Goal: Task Accomplishment & Management: Complete application form

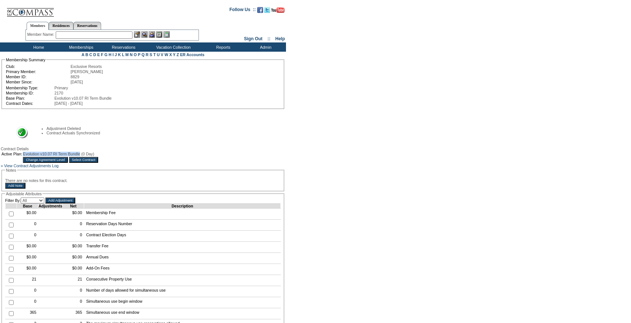
drag, startPoint x: 133, startPoint y: 156, endPoint x: 67, endPoint y: 156, distance: 66.1
click at [67, 156] on tr "Active Plan: Evolution v10.07 RI Term Bundle (0 Day)" at bounding box center [49, 154] width 97 height 4
copy tr "Evolution v10.07 RI Term Bundle"
click at [181, 147] on div "Contract Details" at bounding box center [143, 149] width 285 height 4
click at [65, 203] on input "Add Adjustment" at bounding box center [60, 200] width 30 height 6
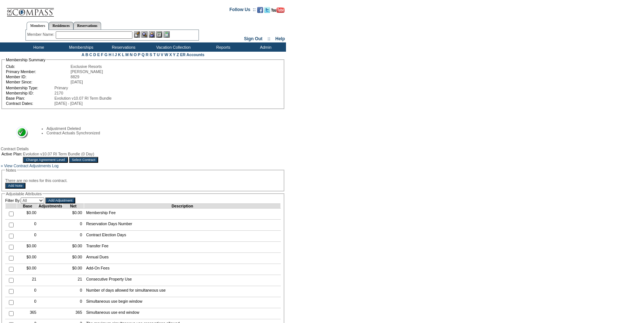
scroll to position [108, 0]
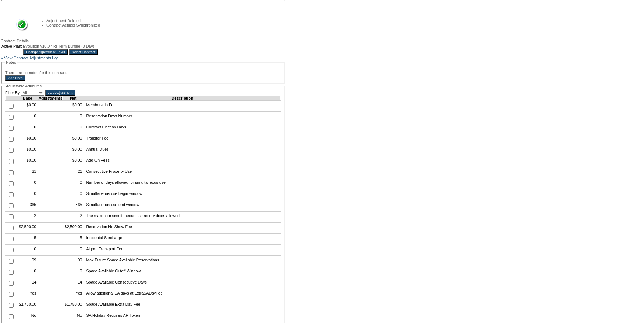
click at [12, 120] on input "checkbox" at bounding box center [11, 117] width 5 height 5
checkbox input "true"
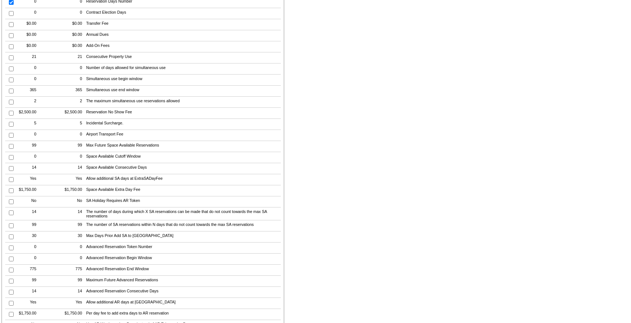
scroll to position [224, 0]
click at [14, 162] on td at bounding box center [11, 156] width 11 height 11
click at [11, 158] on input "checkbox" at bounding box center [11, 156] width 5 height 5
checkbox input "true"
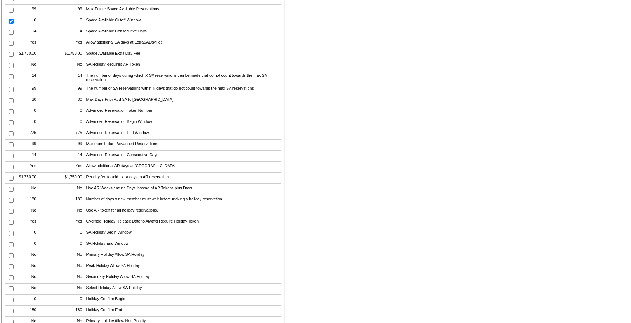
scroll to position [360, 0]
click at [11, 113] on input "checkbox" at bounding box center [11, 111] width 5 height 5
checkbox input "true"
click at [11, 124] on input "checkbox" at bounding box center [11, 122] width 5 height 5
checkbox input "true"
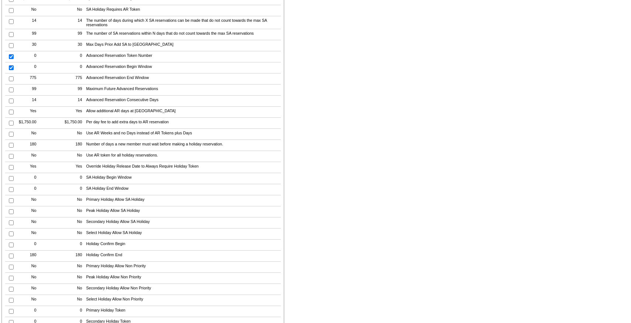
scroll to position [415, 0]
click at [9, 146] on input "checkbox" at bounding box center [11, 143] width 5 height 5
checkbox input "true"
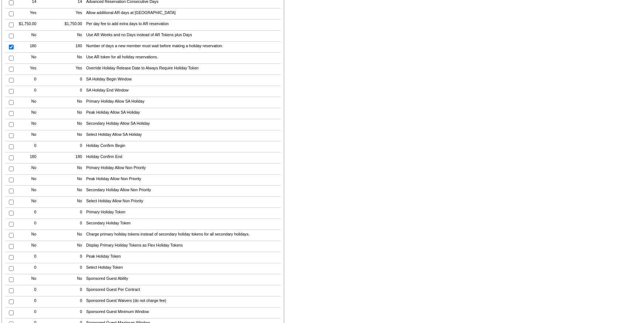
scroll to position [514, 0]
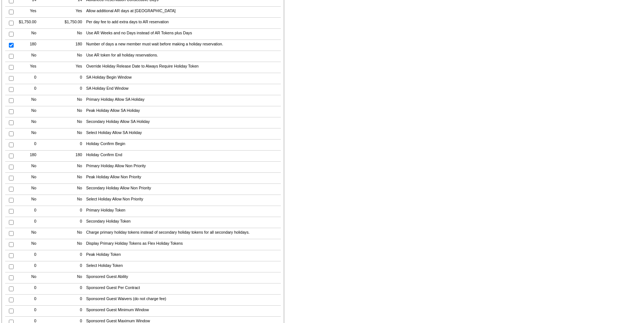
click at [114, 84] on td "SA Holiday Begin Window" at bounding box center [182, 78] width 197 height 11
click at [12, 81] on input "checkbox" at bounding box center [11, 78] width 5 height 5
checkbox input "true"
click at [11, 92] on input "checkbox" at bounding box center [11, 89] width 5 height 5
checkbox input "true"
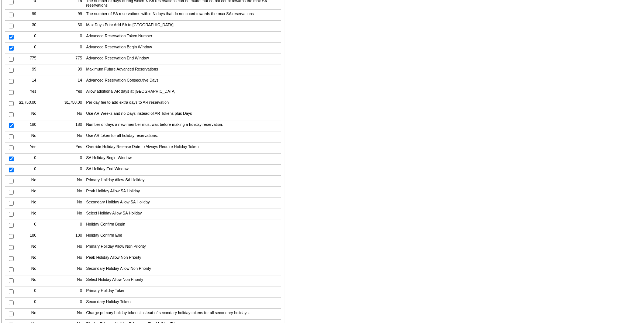
scroll to position [455, 0]
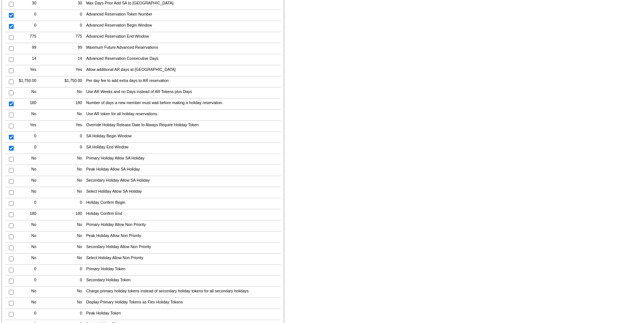
click at [10, 140] on input "checkbox" at bounding box center [11, 137] width 5 height 5
checkbox input "false"
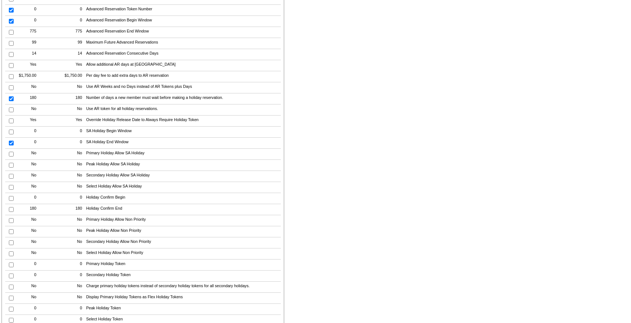
scroll to position [461, 0]
click at [12, 200] on input "checkbox" at bounding box center [11, 197] width 5 height 5
checkbox input "true"
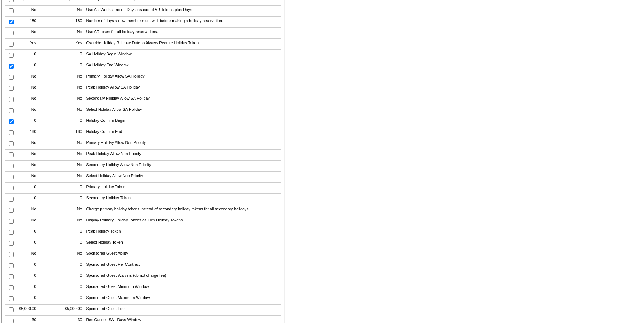
scroll to position [539, 0]
click at [10, 156] on input "checkbox" at bounding box center [11, 153] width 5 height 5
checkbox input "true"
click at [13, 237] on td at bounding box center [11, 231] width 11 height 11
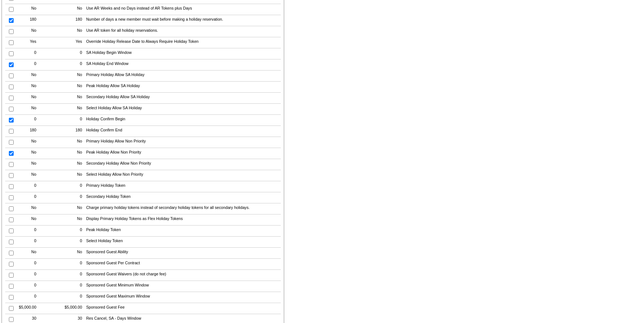
click at [13, 237] on td at bounding box center [11, 231] width 11 height 11
click at [10, 233] on input "checkbox" at bounding box center [11, 230] width 5 height 5
checkbox input "true"
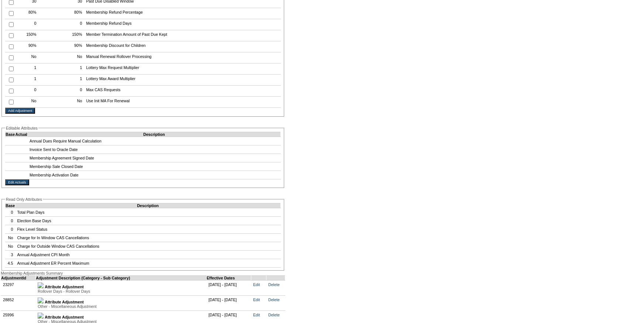
scroll to position [1185, 0]
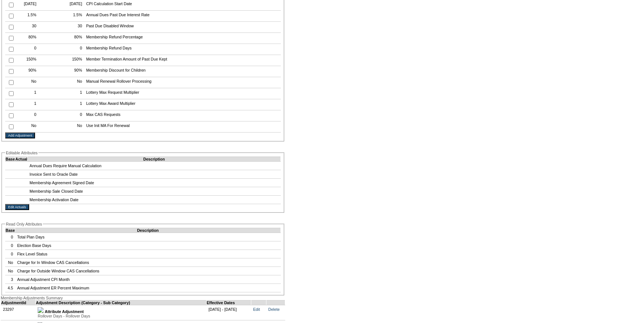
click at [9, 118] on input "checkbox" at bounding box center [11, 115] width 5 height 5
checkbox input "true"
click at [17, 138] on input "Add Adjustment" at bounding box center [20, 136] width 30 height 6
